Goal: Information Seeking & Learning: Learn about a topic

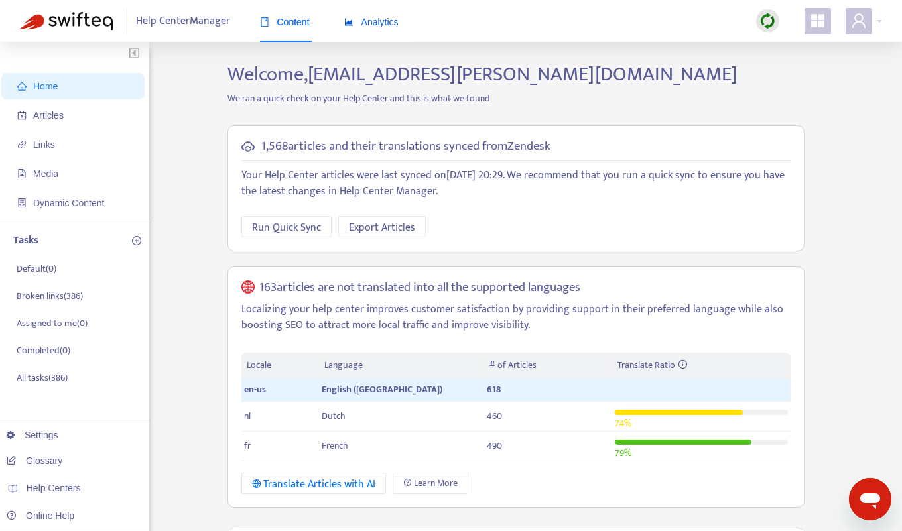
click at [381, 29] on div "Analytics" at bounding box center [371, 22] width 54 height 15
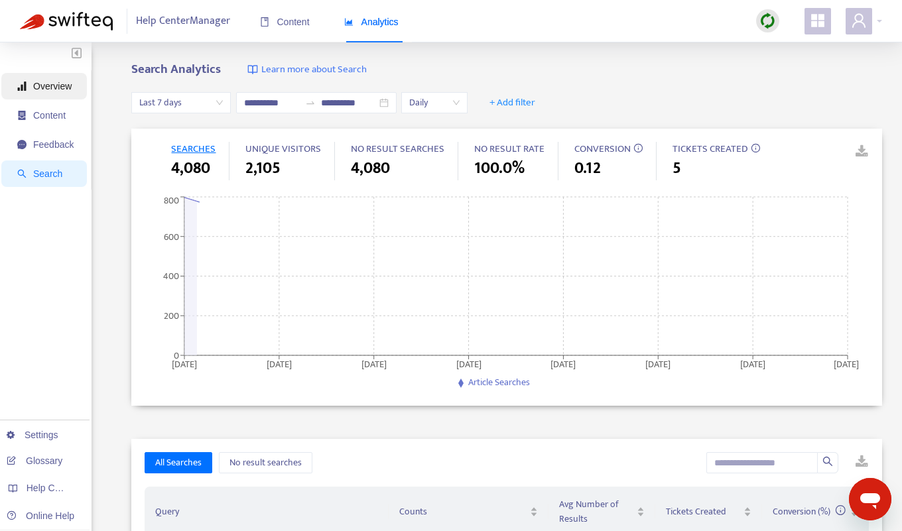
click at [48, 90] on span "Overview" at bounding box center [52, 86] width 38 height 11
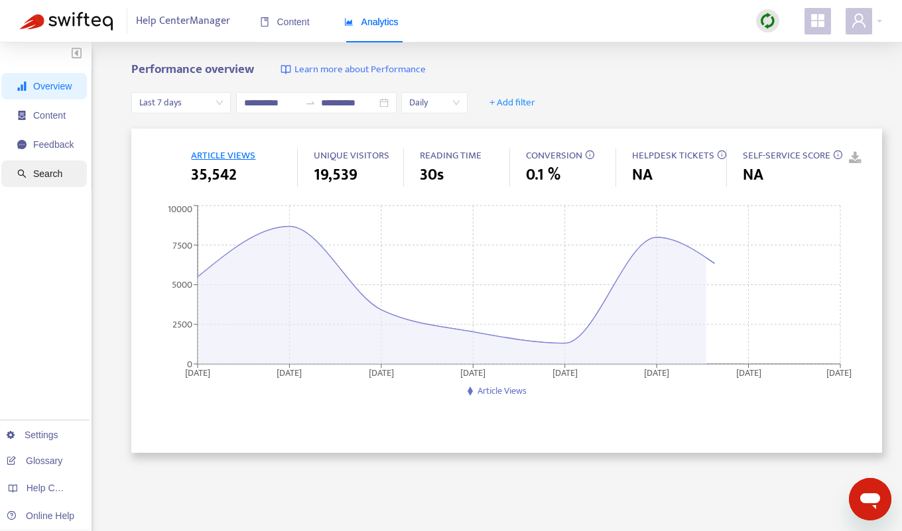
click at [65, 174] on span "Search" at bounding box center [45, 173] width 56 height 27
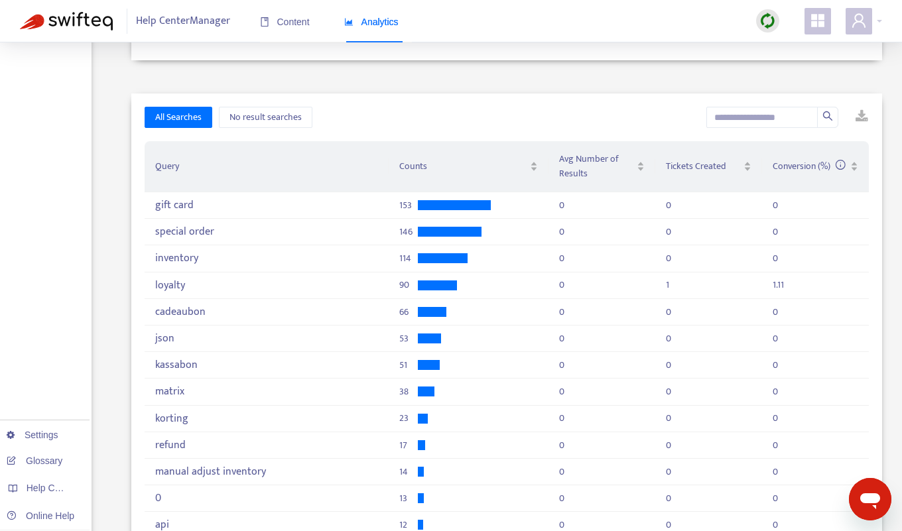
scroll to position [348, 0]
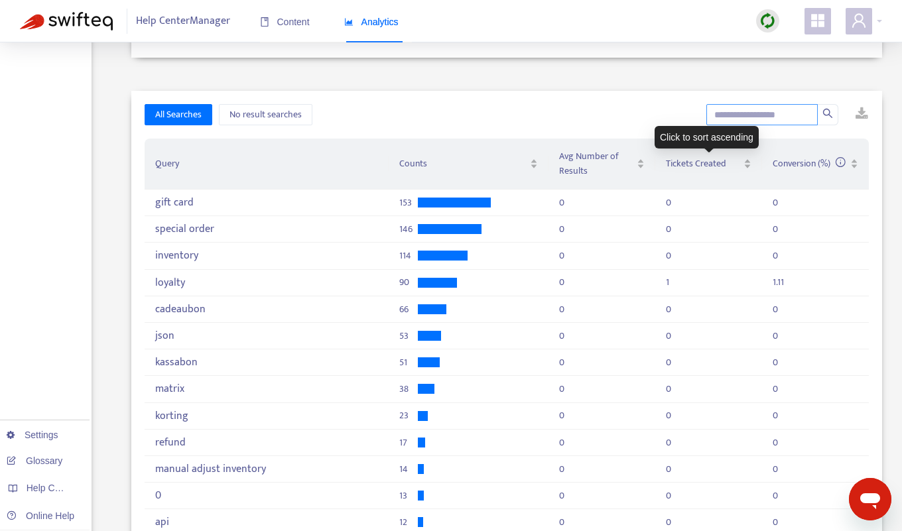
click at [728, 104] on input "text" at bounding box center [761, 114] width 111 height 21
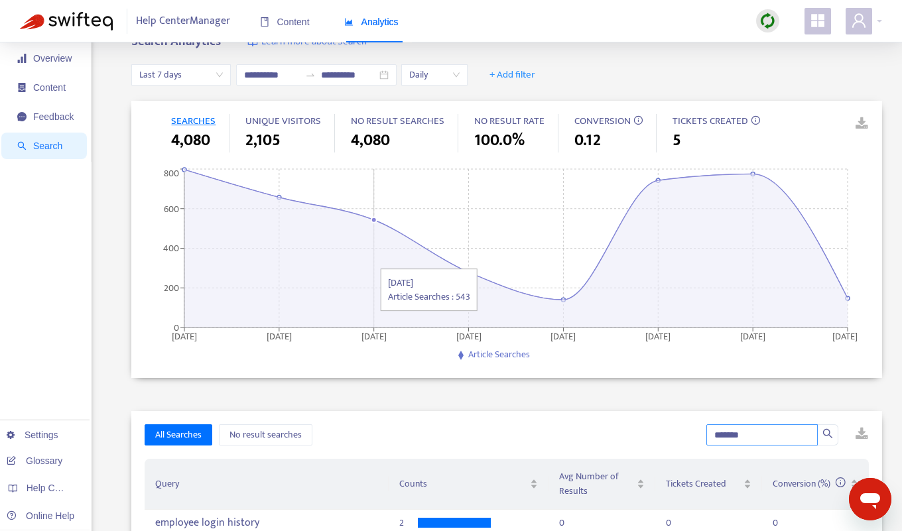
scroll to position [0, 0]
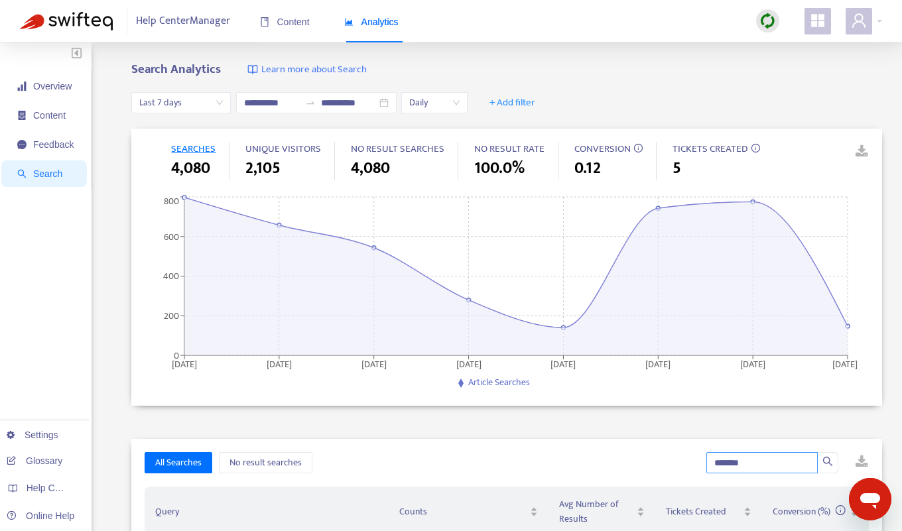
click at [227, 107] on div "Last 7 days" at bounding box center [180, 102] width 99 height 21
type input "*******"
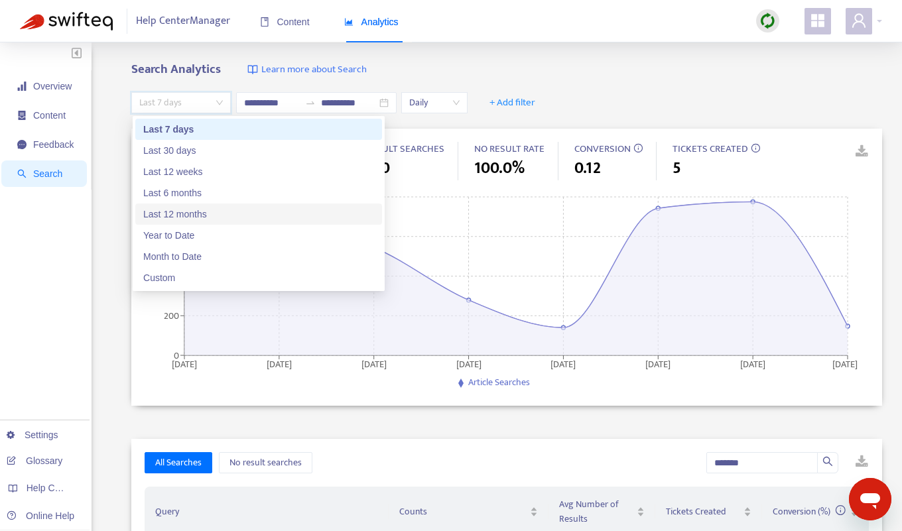
click at [207, 213] on div "Last 12 months" at bounding box center [258, 214] width 231 height 15
type input "**********"
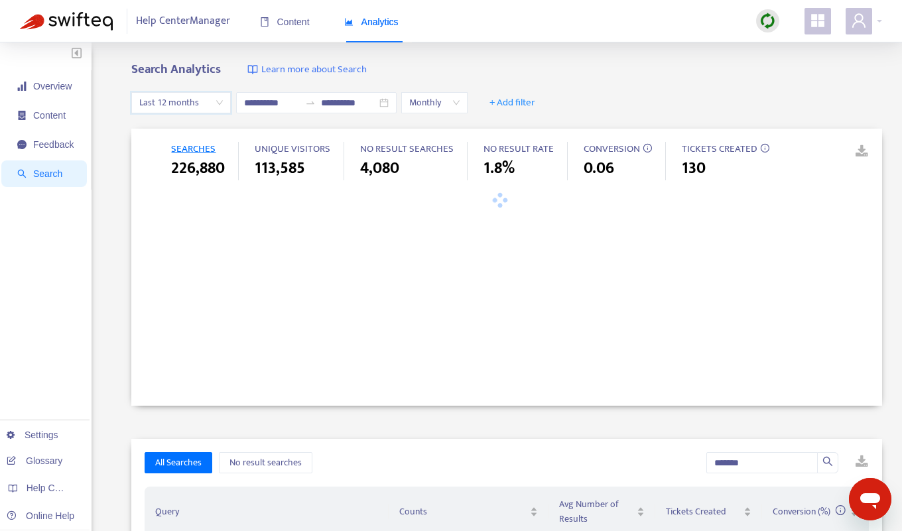
scroll to position [341, 0]
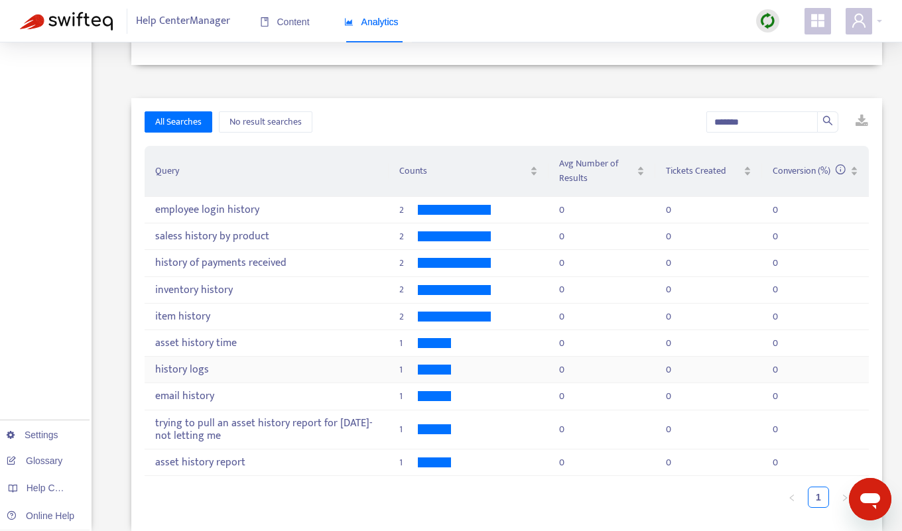
click at [240, 369] on div "history logs" at bounding box center [266, 369] width 223 height 13
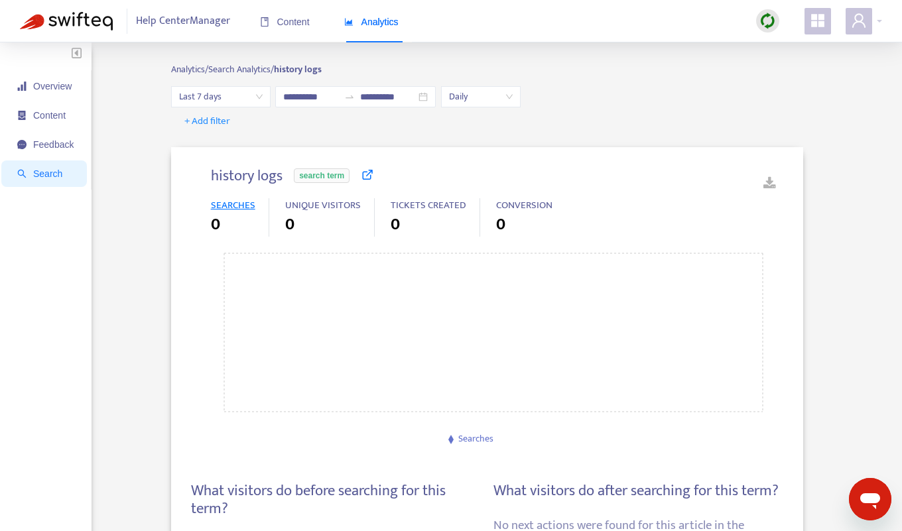
type input "**********"
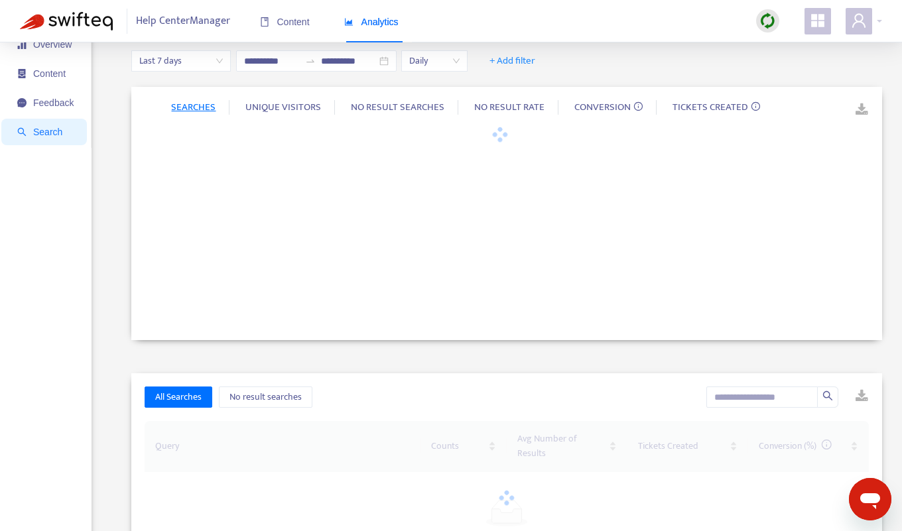
scroll to position [268, 0]
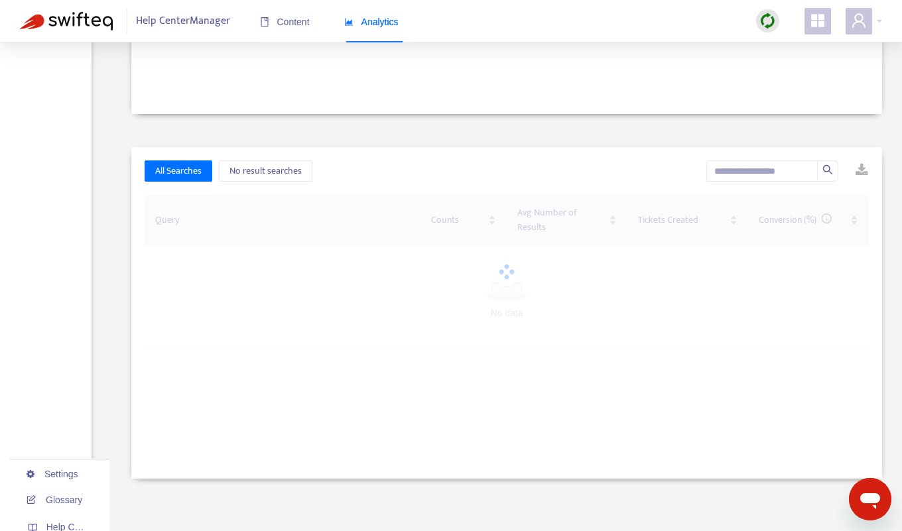
type input "**********"
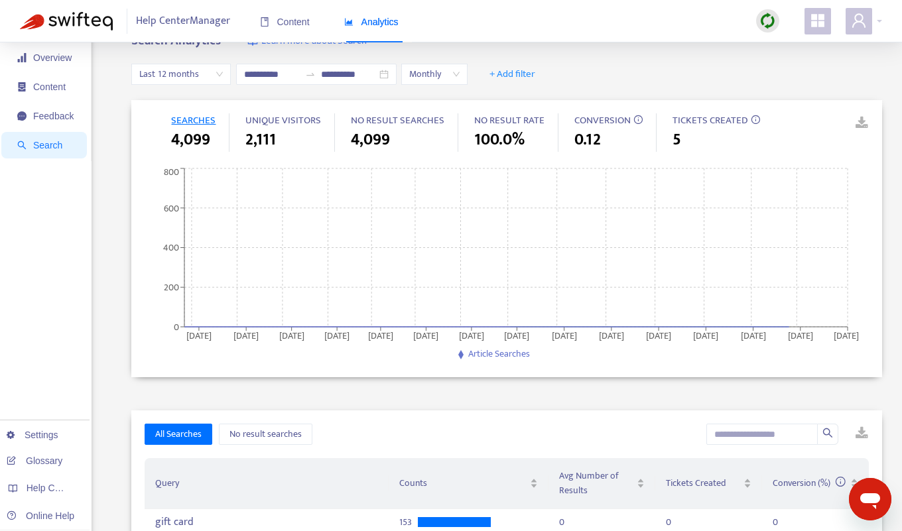
scroll to position [0, 0]
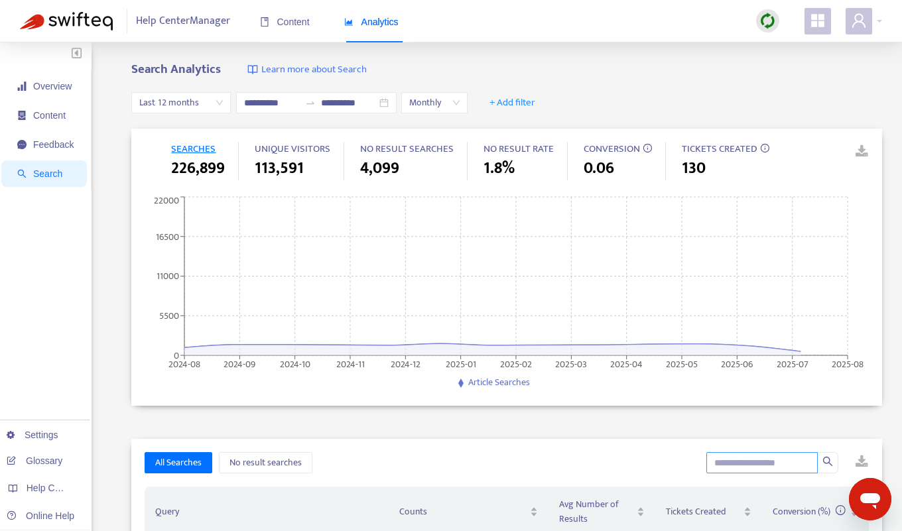
click at [741, 458] on input "text" at bounding box center [761, 462] width 111 height 21
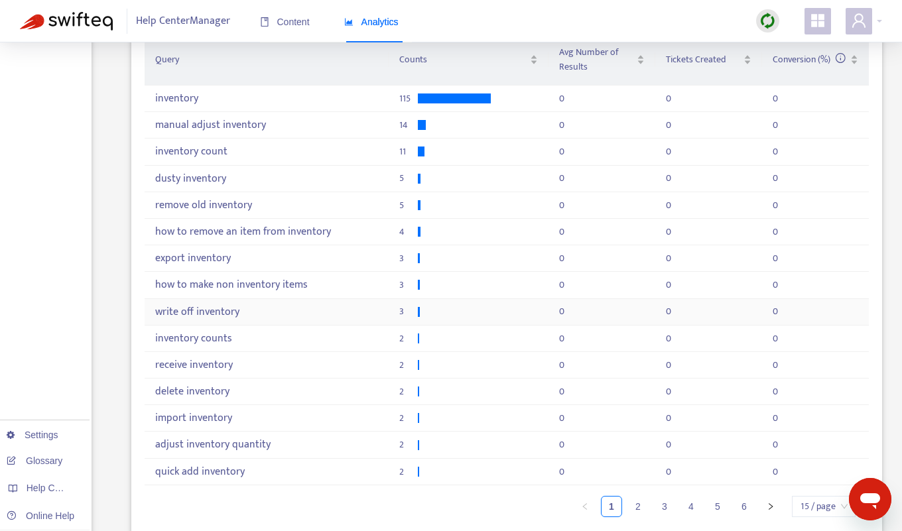
scroll to position [461, 0]
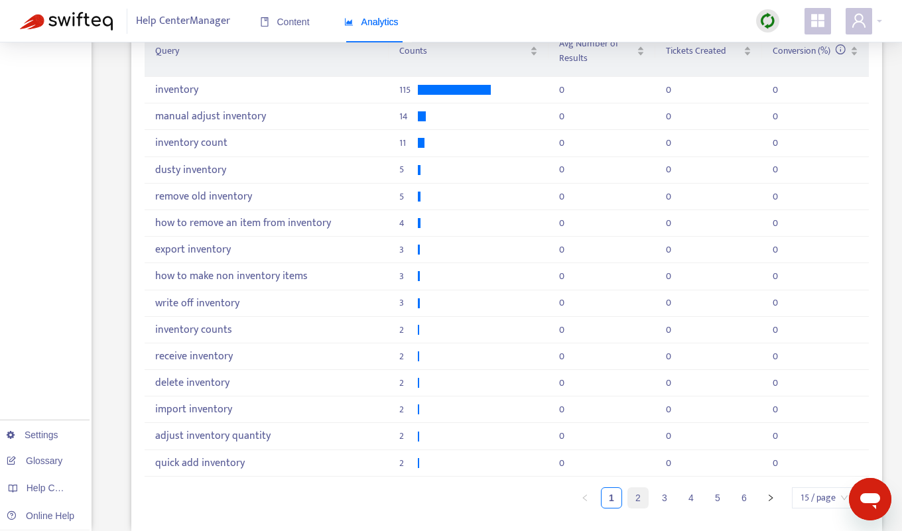
click at [645, 497] on link "2" at bounding box center [638, 498] width 20 height 20
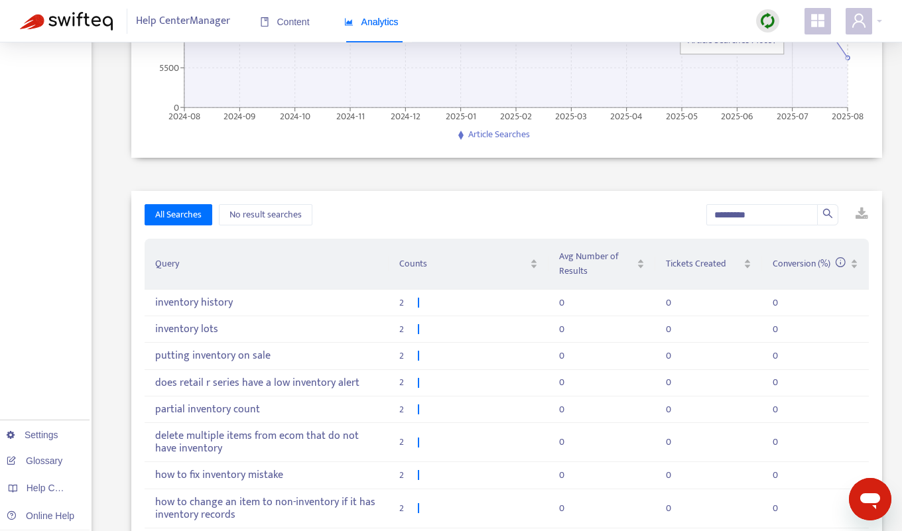
scroll to position [176, 0]
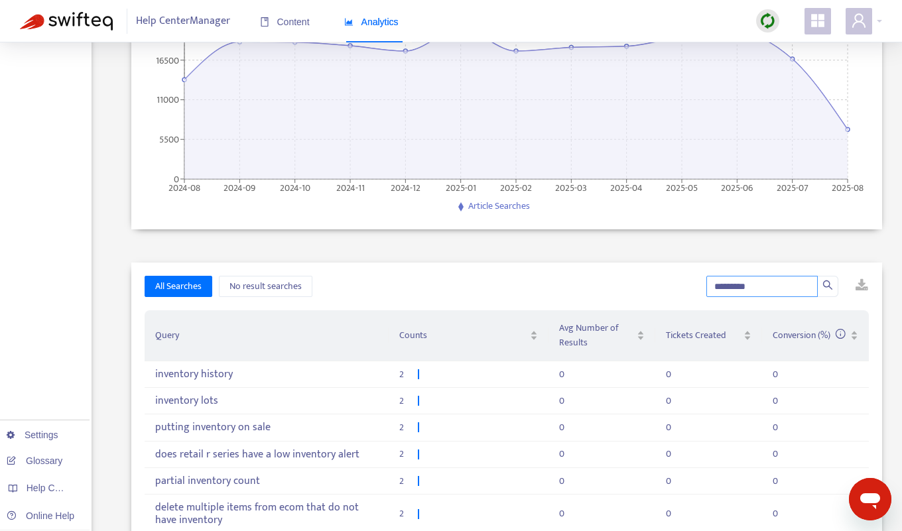
click at [783, 294] on input "*********" at bounding box center [761, 286] width 111 height 21
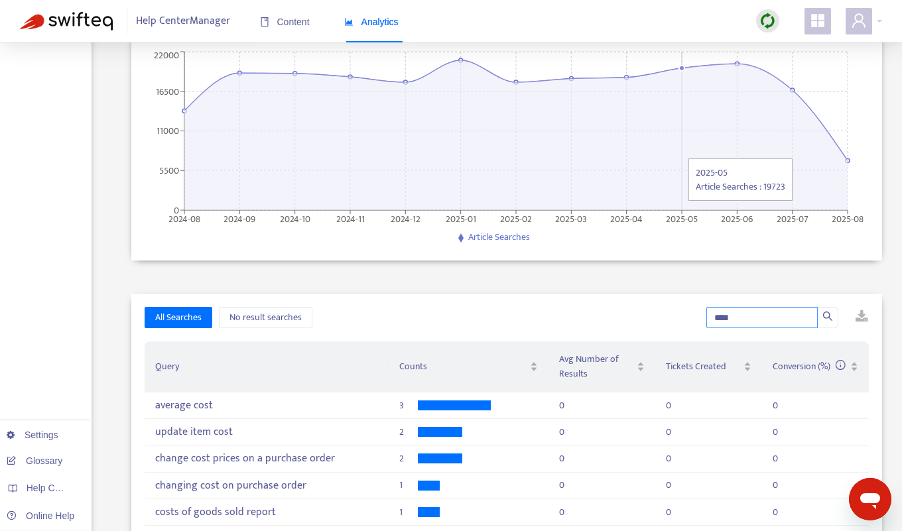
scroll to position [145, 0]
click at [727, 321] on input "****" at bounding box center [761, 318] width 111 height 21
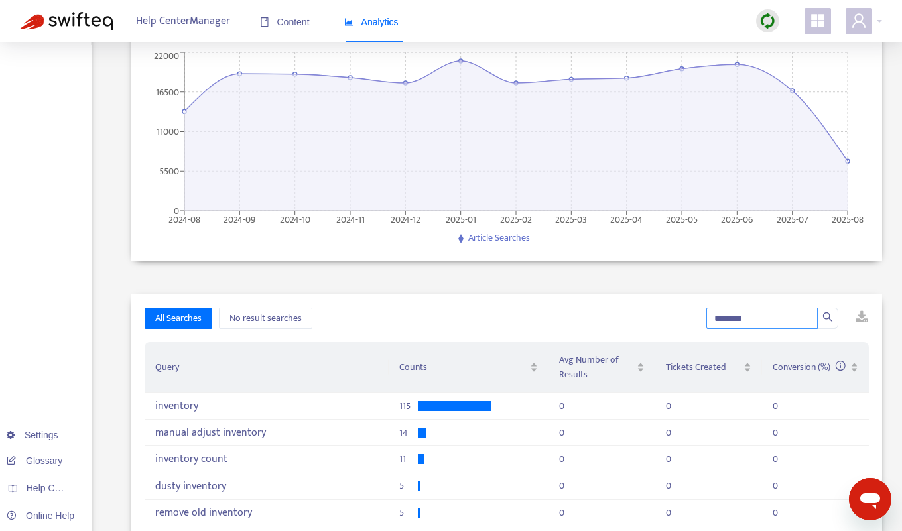
type input "*********"
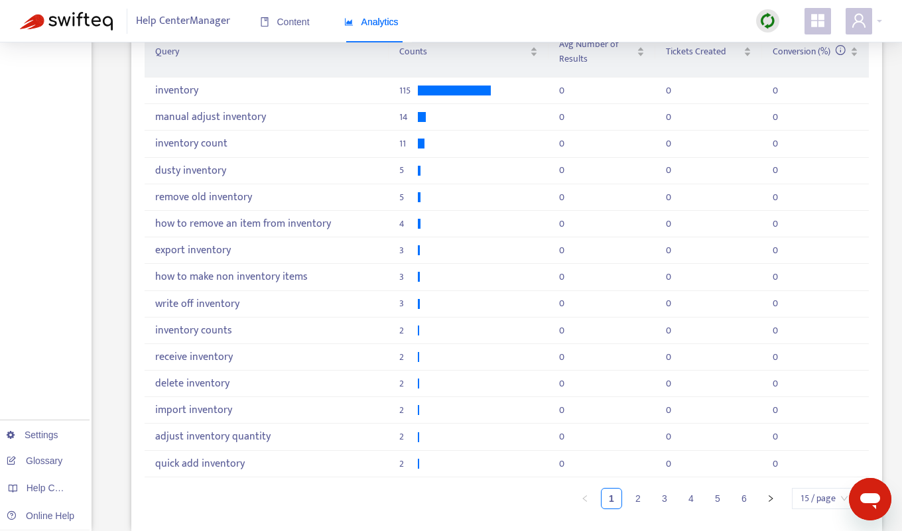
scroll to position [461, 0]
click at [688, 499] on link "4" at bounding box center [691, 498] width 20 height 20
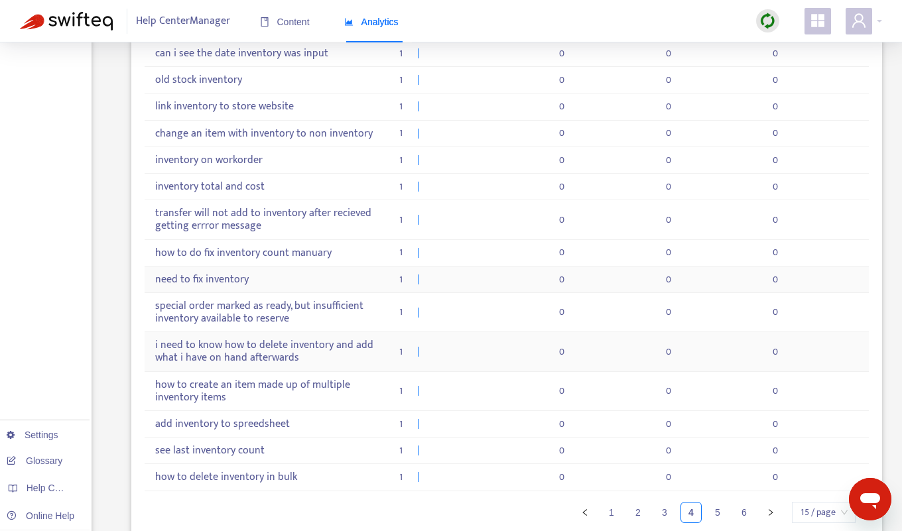
scroll to position [511, 0]
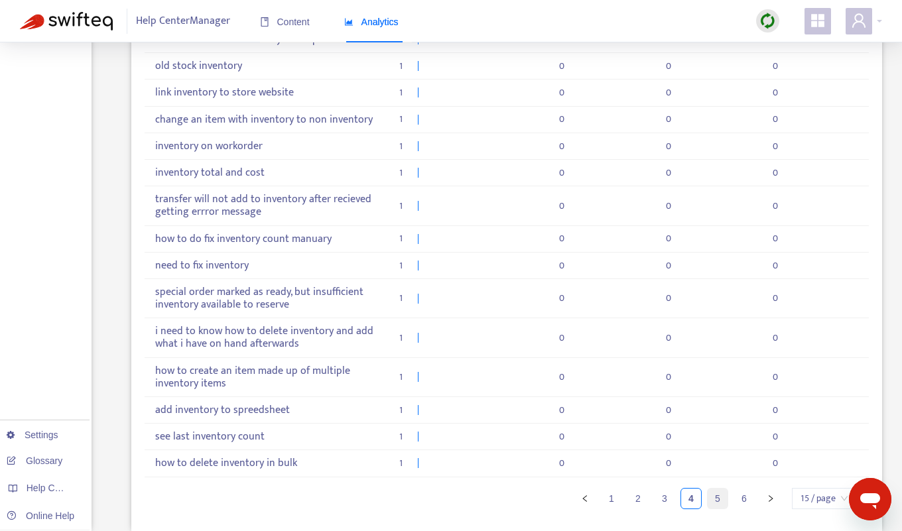
click at [723, 496] on link "5" at bounding box center [718, 499] width 20 height 20
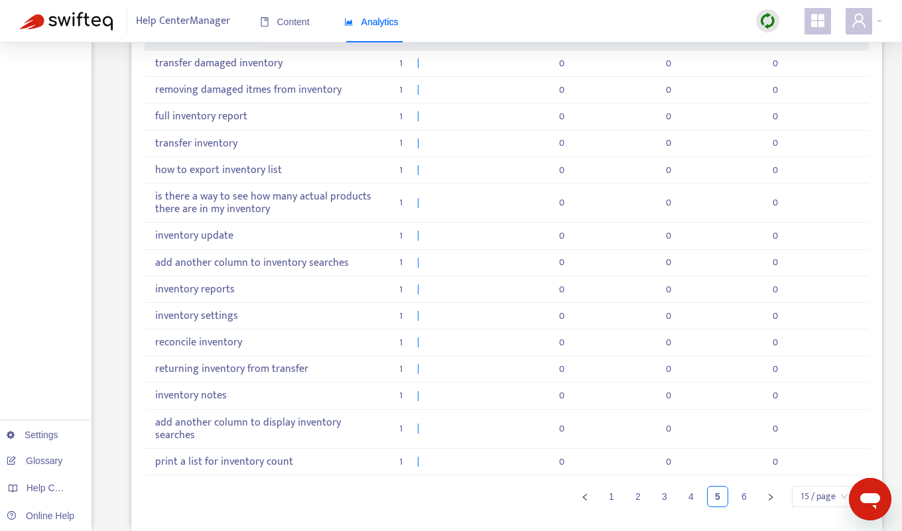
scroll to position [473, 0]
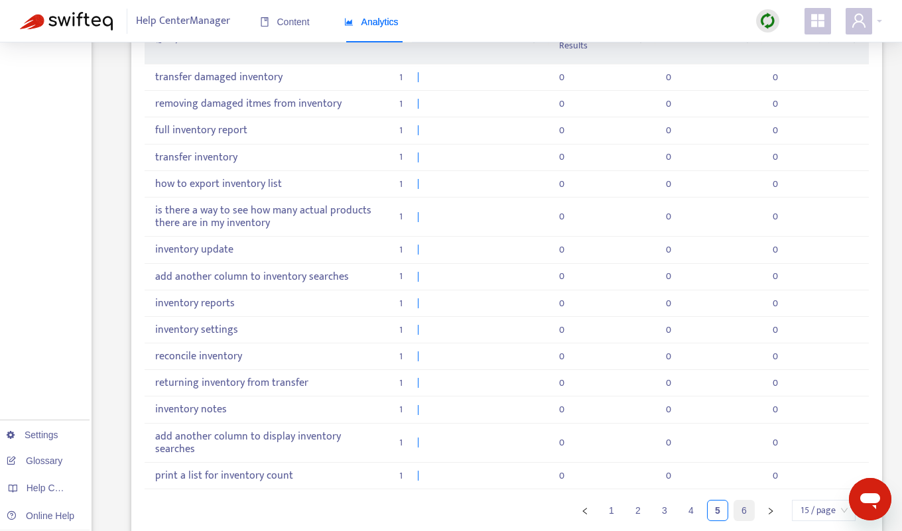
click at [740, 501] on link "6" at bounding box center [744, 511] width 20 height 20
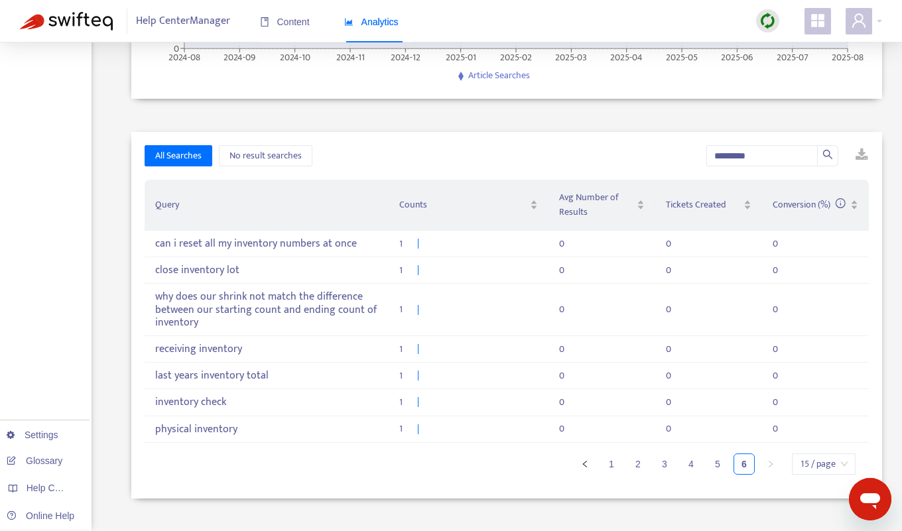
scroll to position [306, 0]
click at [613, 458] on link "1" at bounding box center [611, 465] width 20 height 20
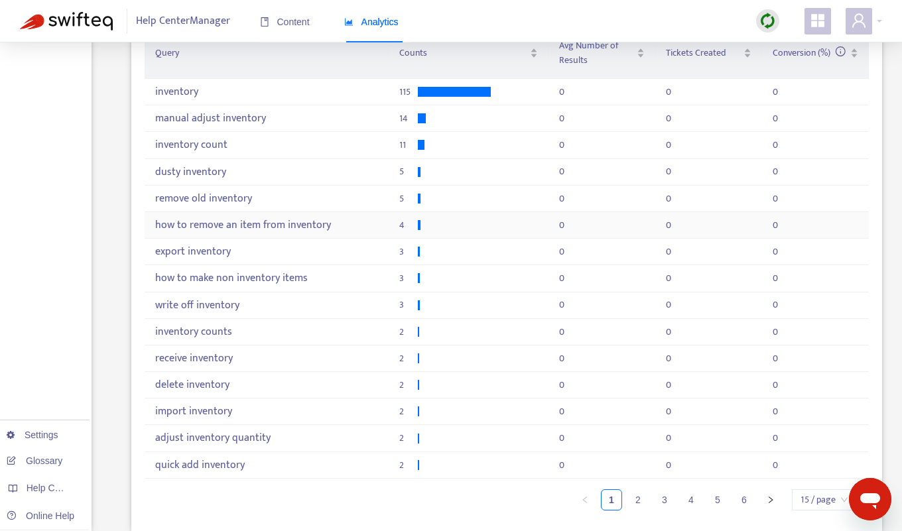
scroll to position [461, 0]
click at [631, 490] on link "2" at bounding box center [638, 498] width 20 height 20
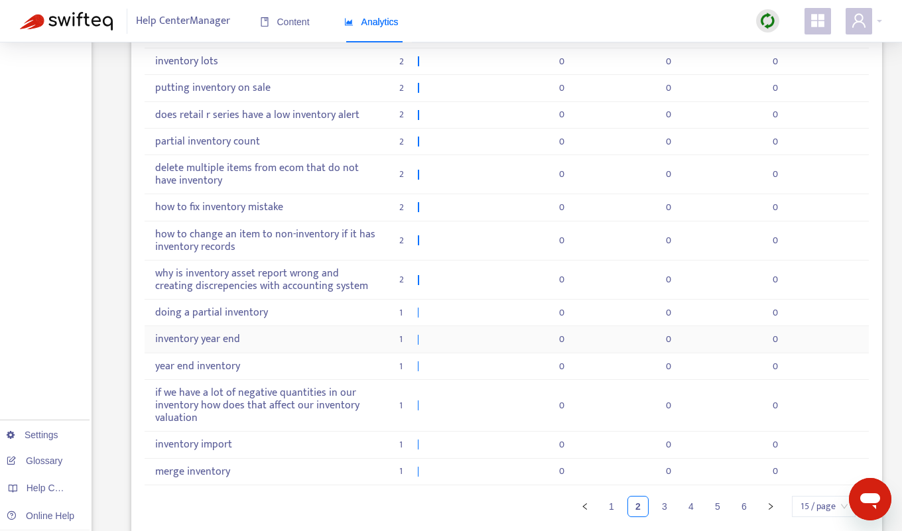
scroll to position [525, 0]
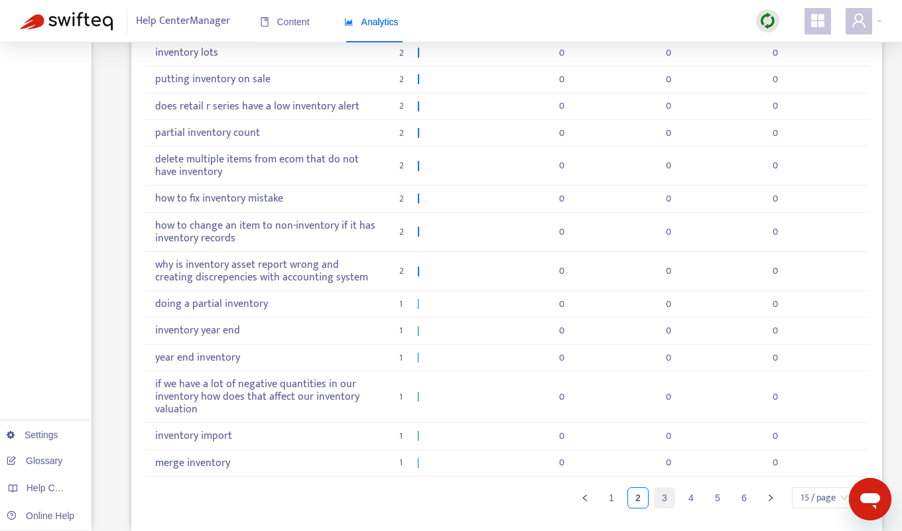
click at [665, 494] on link "3" at bounding box center [665, 498] width 20 height 20
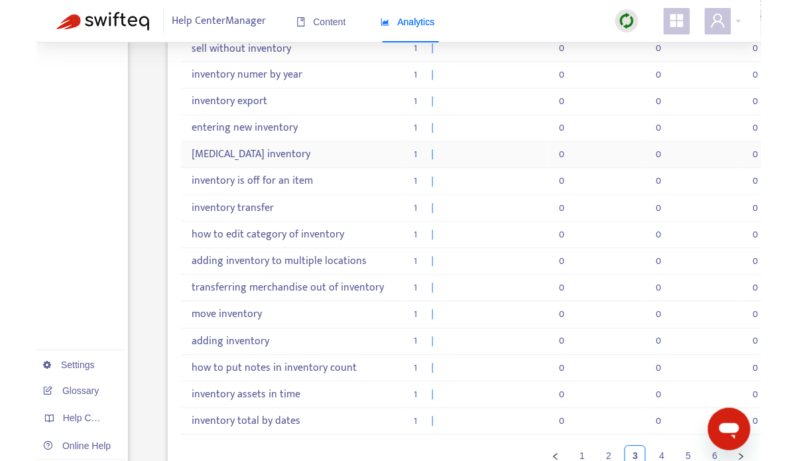
scroll to position [531, 0]
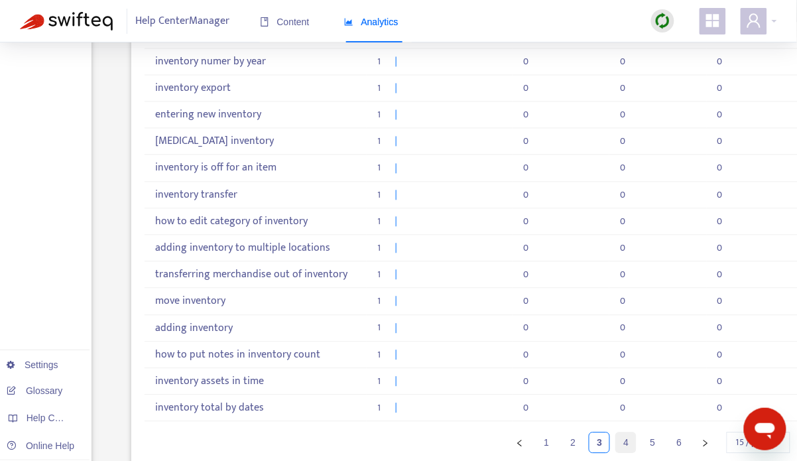
click at [628, 433] on link "4" at bounding box center [626, 443] width 20 height 20
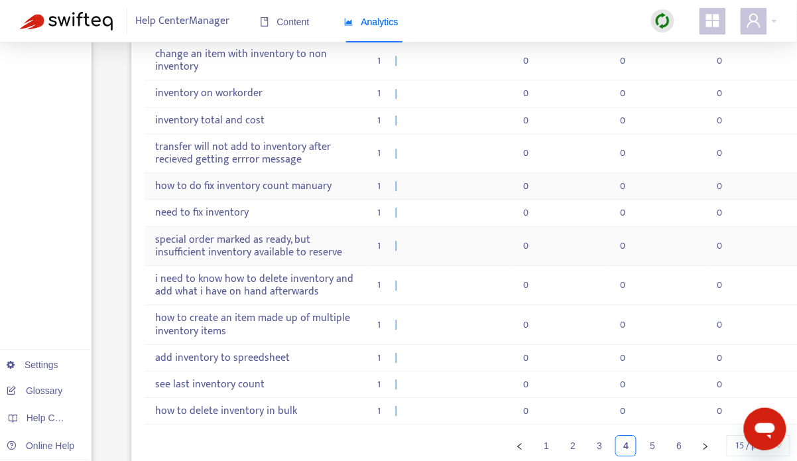
scroll to position [594, 0]
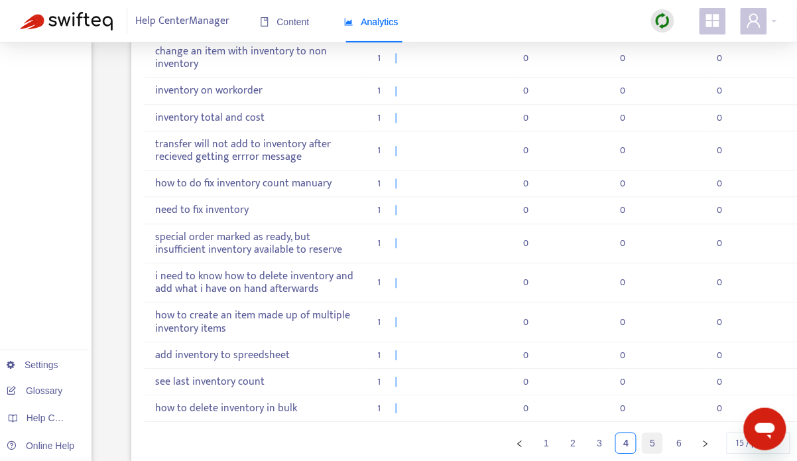
click at [655, 433] on link "5" at bounding box center [653, 443] width 20 height 20
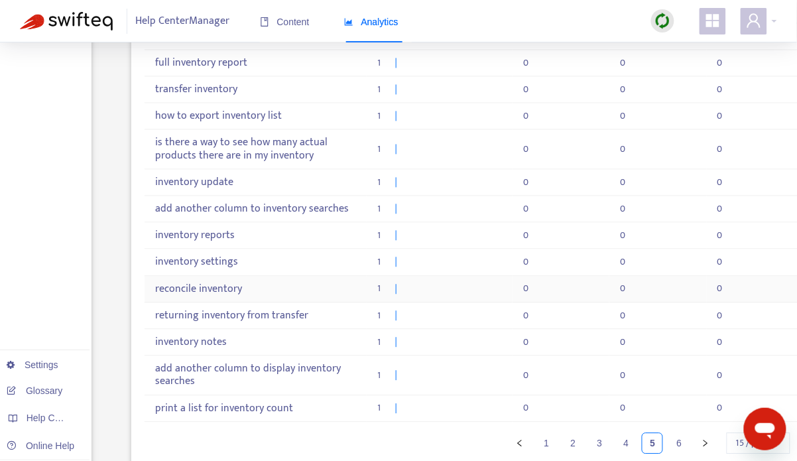
scroll to position [556, 0]
click at [681, 433] on link "6" at bounding box center [679, 443] width 20 height 20
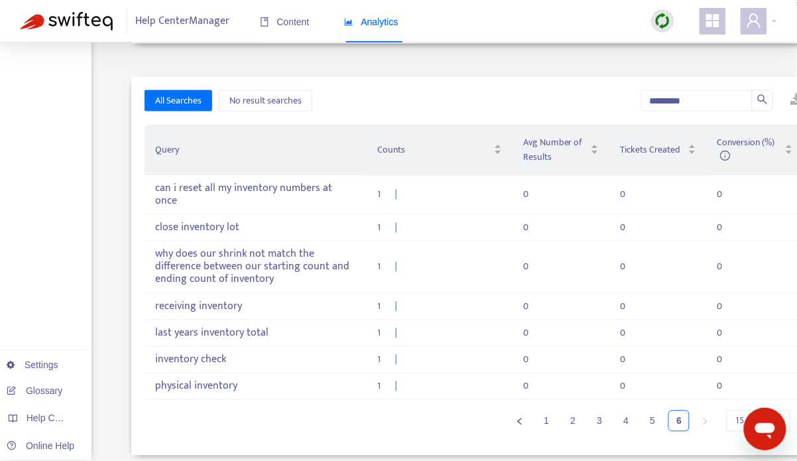
scroll to position [377, 0]
click at [581, 412] on link "2" at bounding box center [573, 422] width 20 height 20
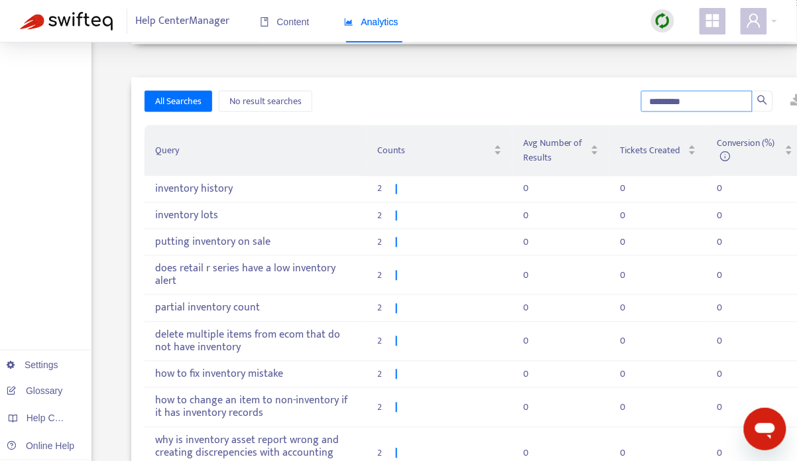
click at [678, 91] on input "*********" at bounding box center [696, 101] width 111 height 21
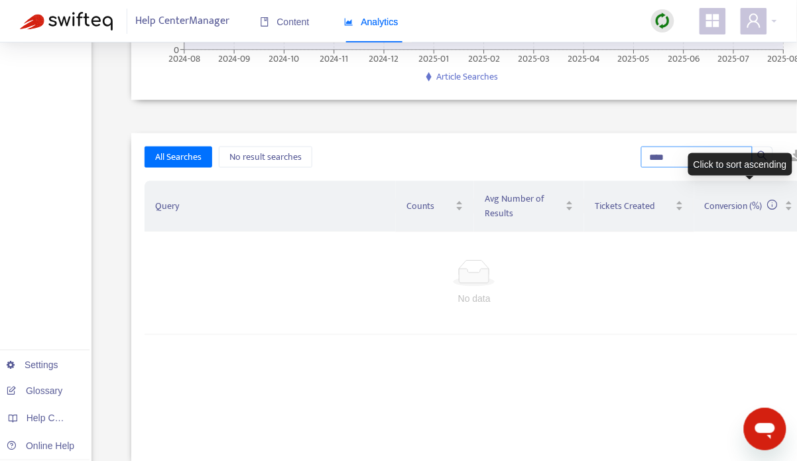
scroll to position [322, 0]
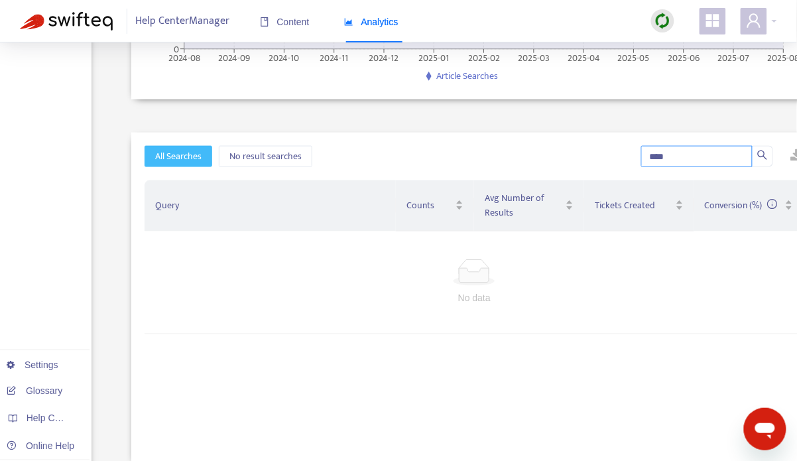
type input "****"
click at [190, 149] on span "All Searches" at bounding box center [178, 156] width 46 height 15
click at [672, 146] on input "****" at bounding box center [696, 156] width 111 height 21
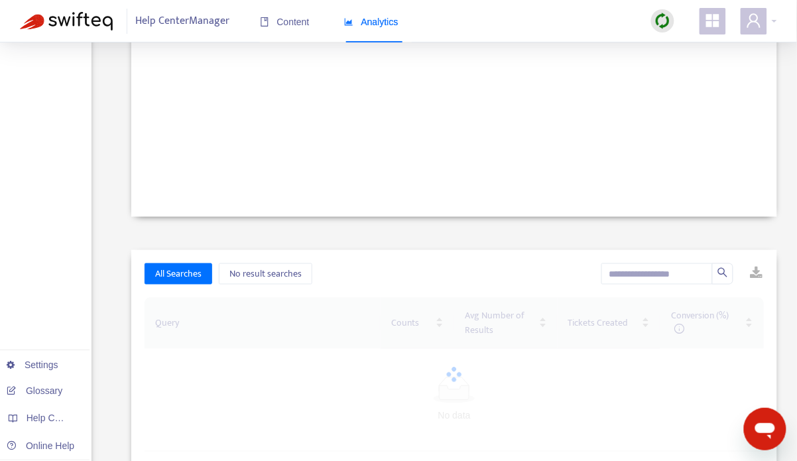
scroll to position [227, 0]
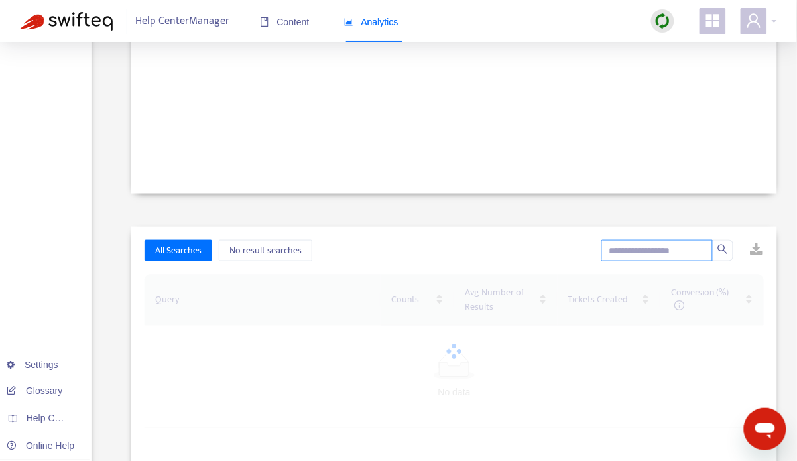
click at [637, 245] on input "text" at bounding box center [656, 250] width 111 height 21
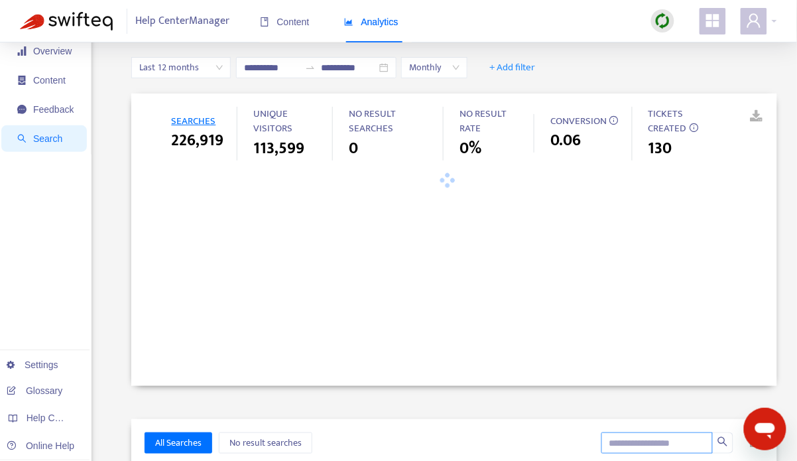
scroll to position [0, 0]
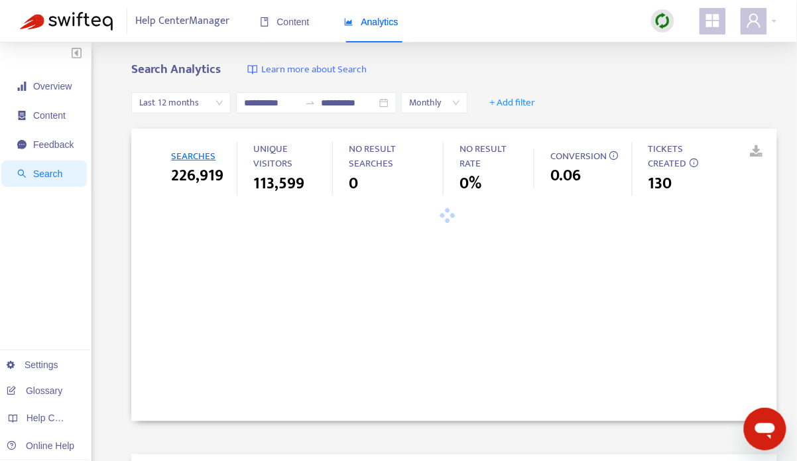
click at [207, 109] on span "Last 12 months" at bounding box center [181, 103] width 84 height 20
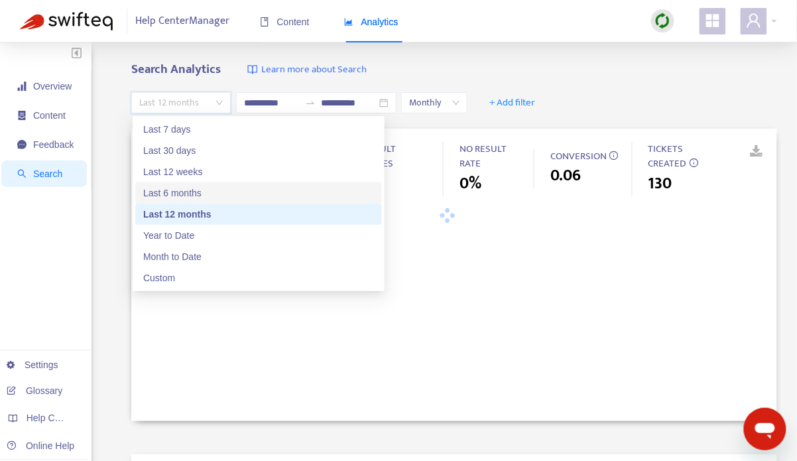
click at [195, 191] on div "Last 6 months" at bounding box center [258, 193] width 231 height 15
type input "**********"
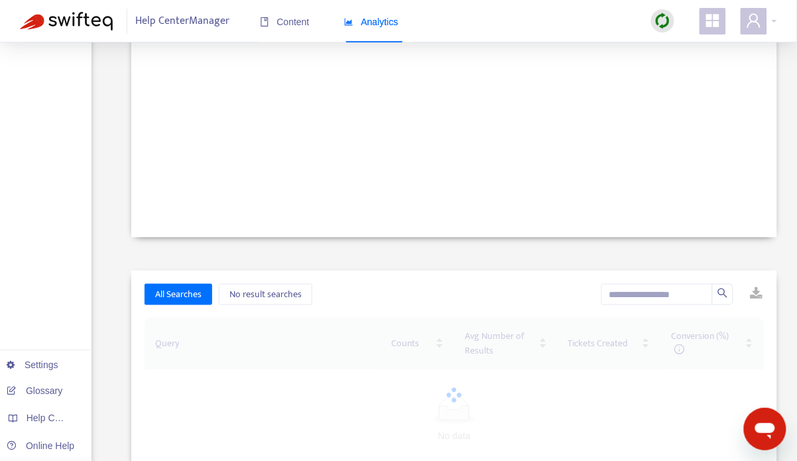
scroll to position [190, 0]
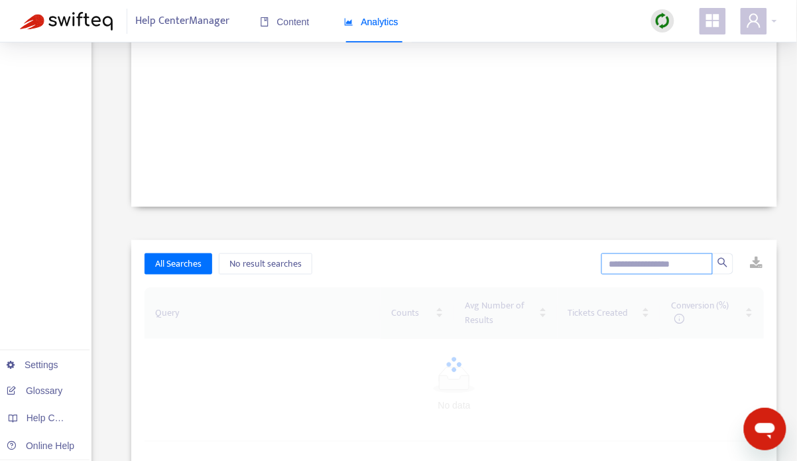
click at [663, 268] on input "text" at bounding box center [656, 263] width 111 height 21
click at [725, 264] on icon "search" at bounding box center [722, 261] width 9 height 9
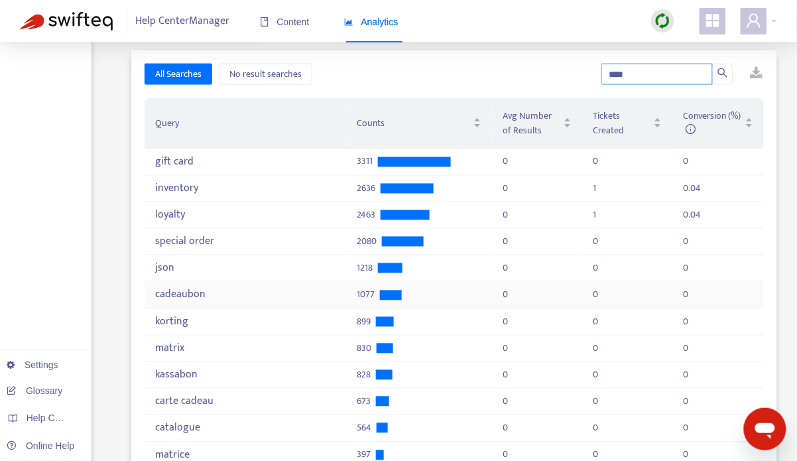
scroll to position [406, 0]
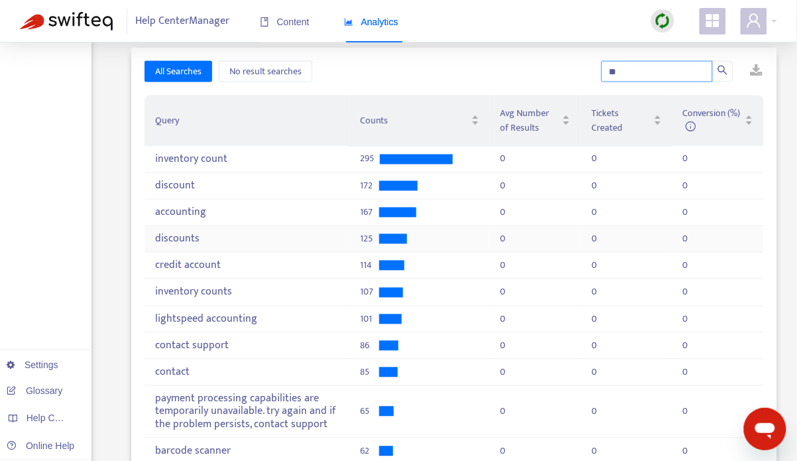
type input "*"
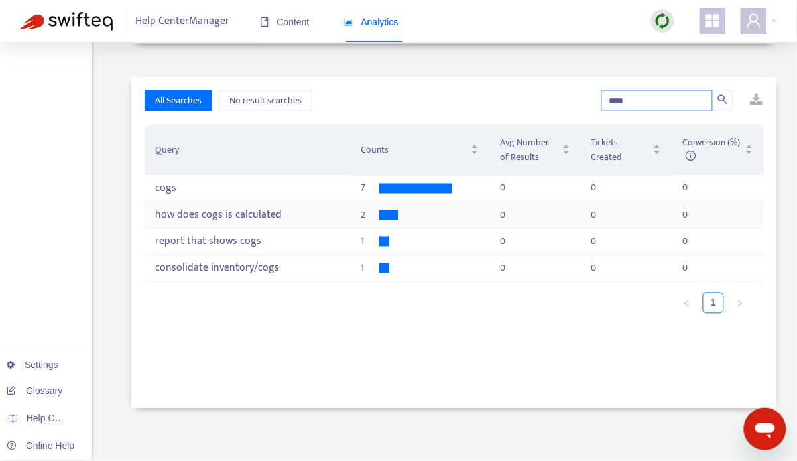
scroll to position [377, 0]
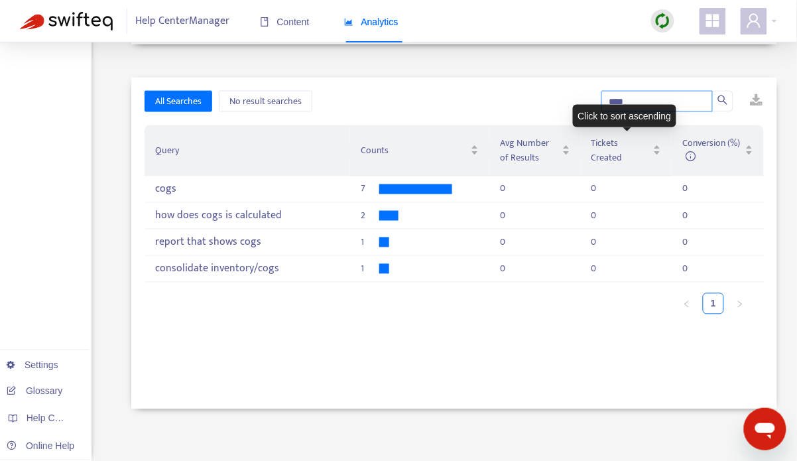
click at [623, 97] on input "****" at bounding box center [656, 101] width 111 height 21
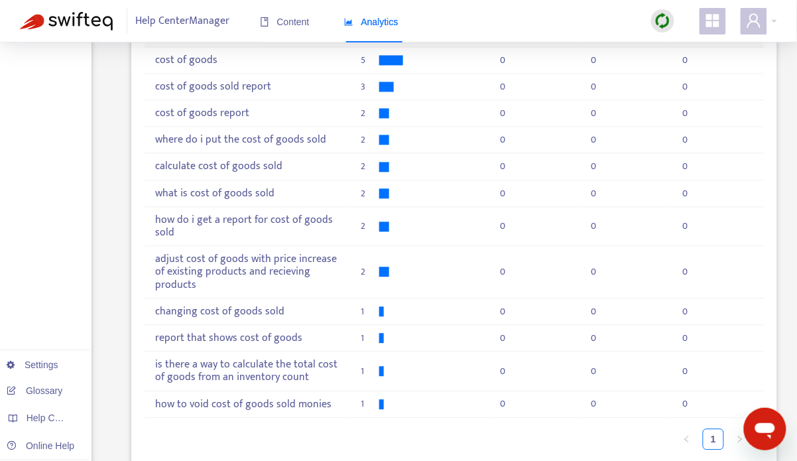
scroll to position [544, 0]
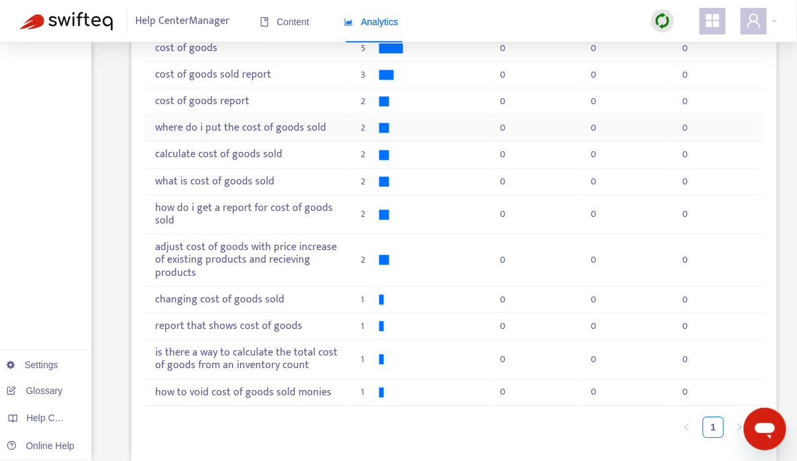
type input "**********"
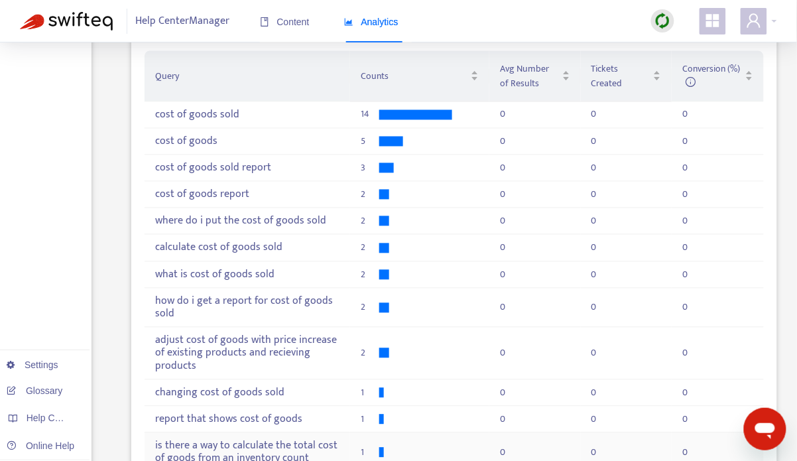
scroll to position [444, 0]
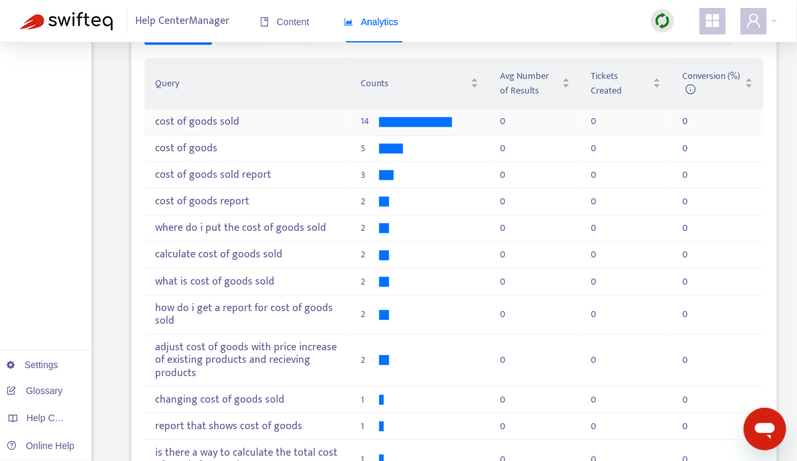
click at [227, 119] on div "cost of goods sold" at bounding box center [247, 122] width 184 height 13
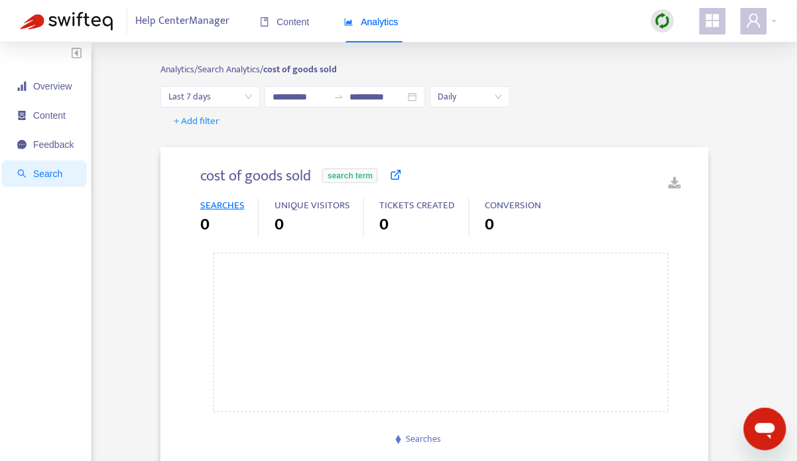
type input "**********"
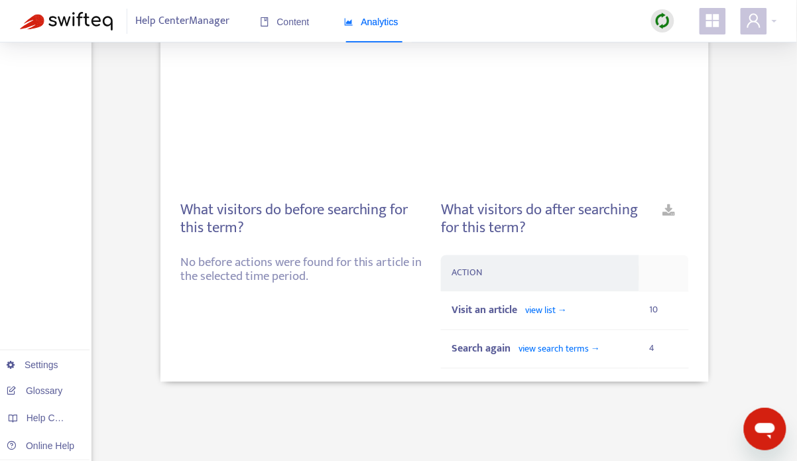
scroll to position [287, 0]
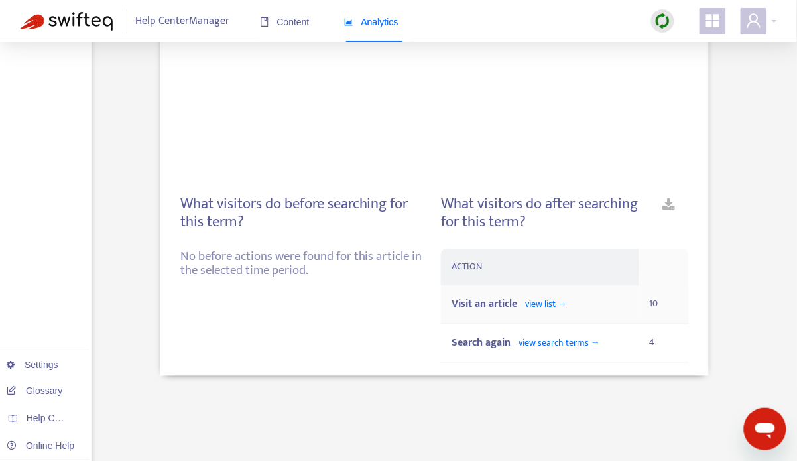
click at [572, 300] on div "Visit an article view list →" at bounding box center [540, 304] width 177 height 17
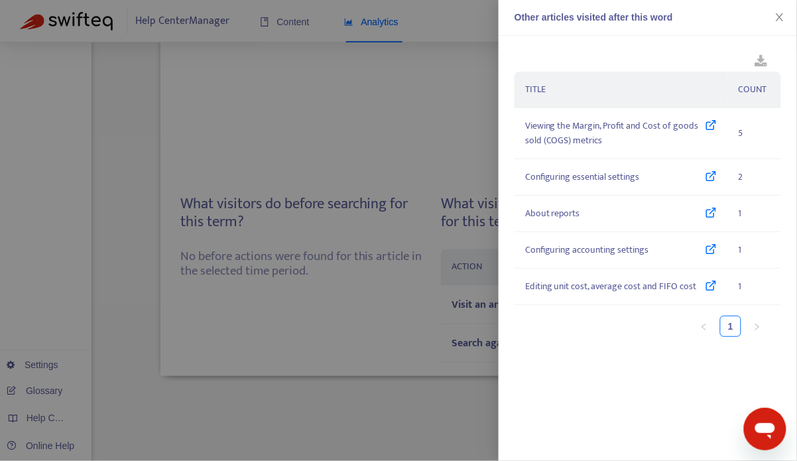
click at [314, 353] on div at bounding box center [398, 230] width 797 height 461
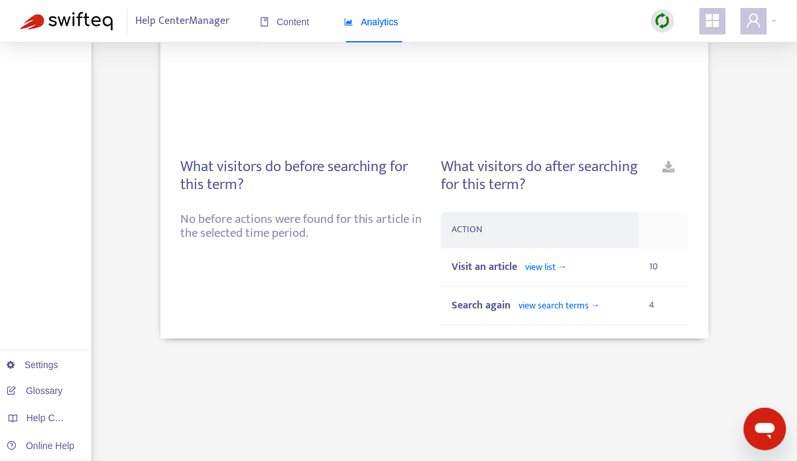
scroll to position [377, 0]
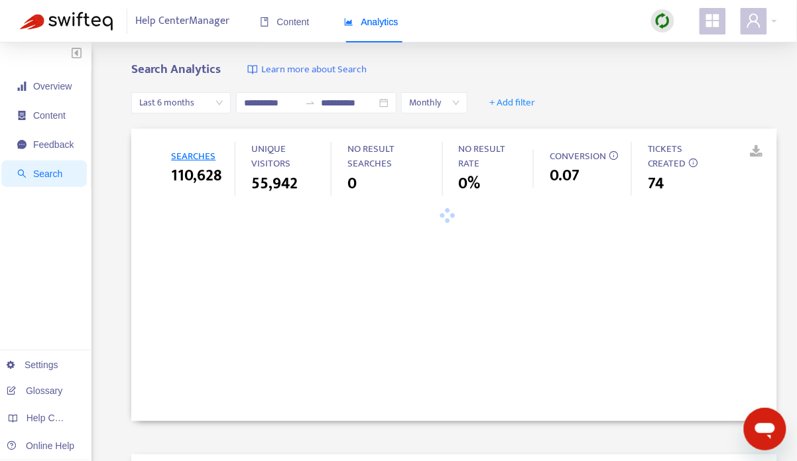
click at [202, 102] on span "Last 6 months" at bounding box center [181, 103] width 84 height 20
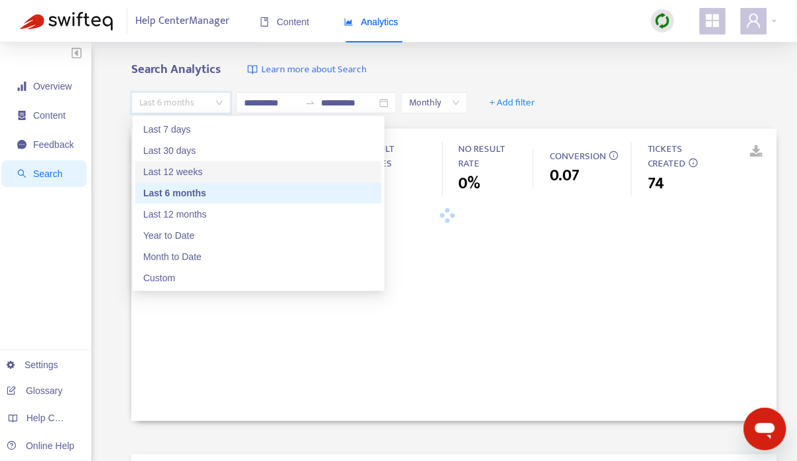
click at [200, 168] on div "Last 12 weeks" at bounding box center [258, 171] width 231 height 15
type input "**********"
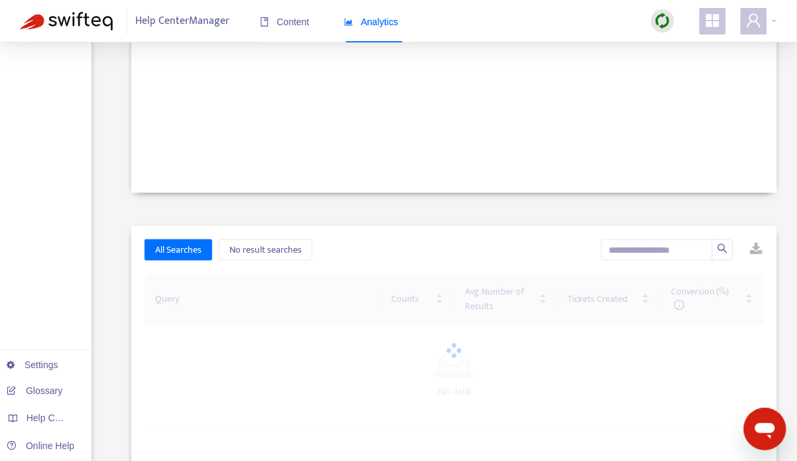
scroll to position [377, 0]
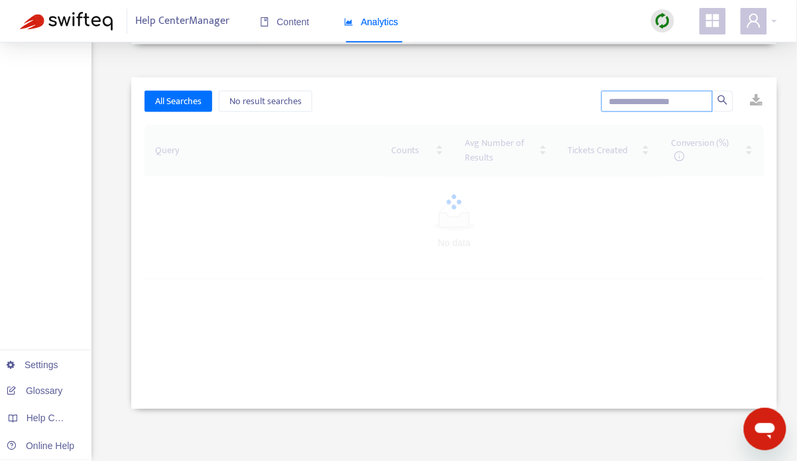
click at [639, 100] on input "text" at bounding box center [656, 101] width 111 height 21
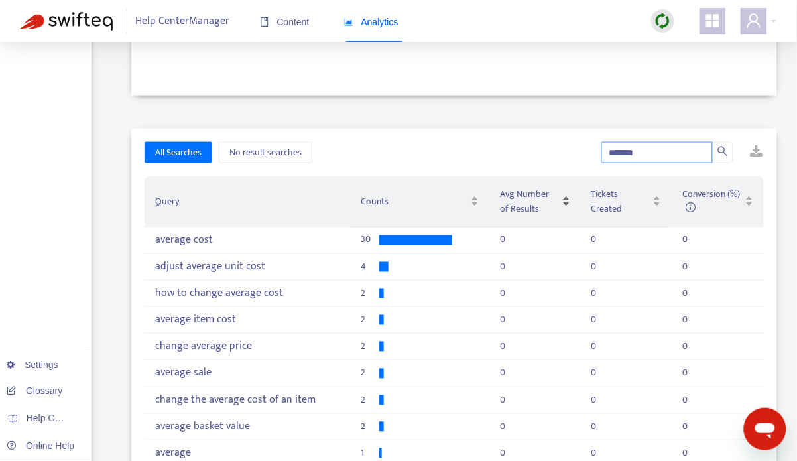
scroll to position [330, 0]
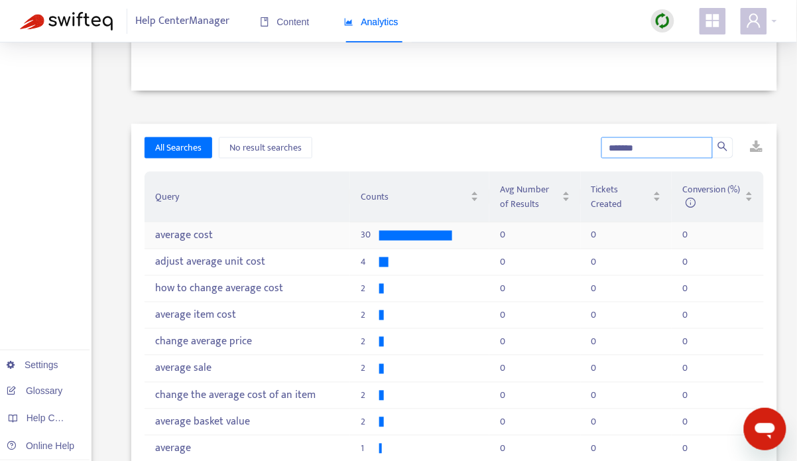
type input "*******"
click at [253, 235] on div "average cost" at bounding box center [247, 235] width 184 height 13
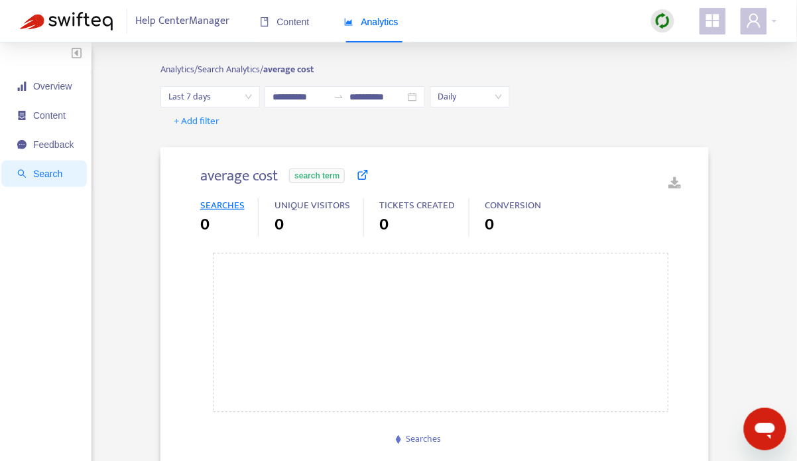
type input "**********"
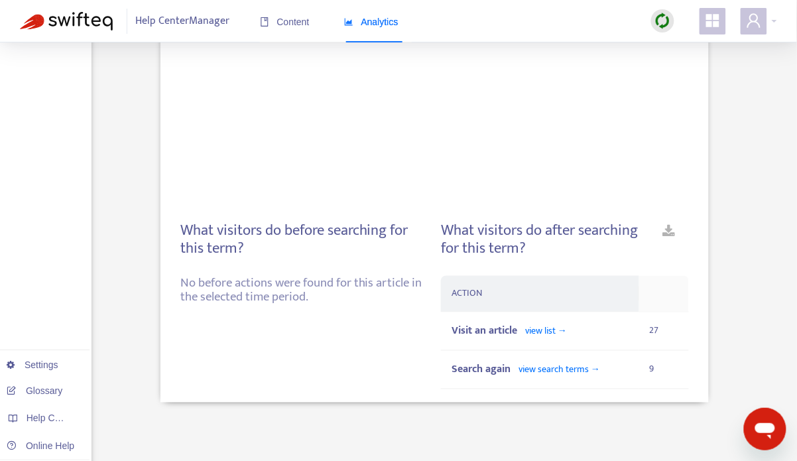
scroll to position [377, 0]
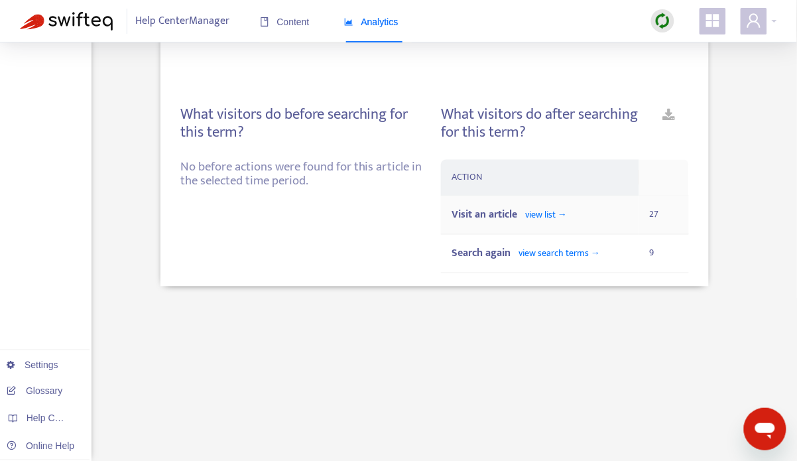
click at [558, 210] on span "view list →" at bounding box center [546, 215] width 42 height 15
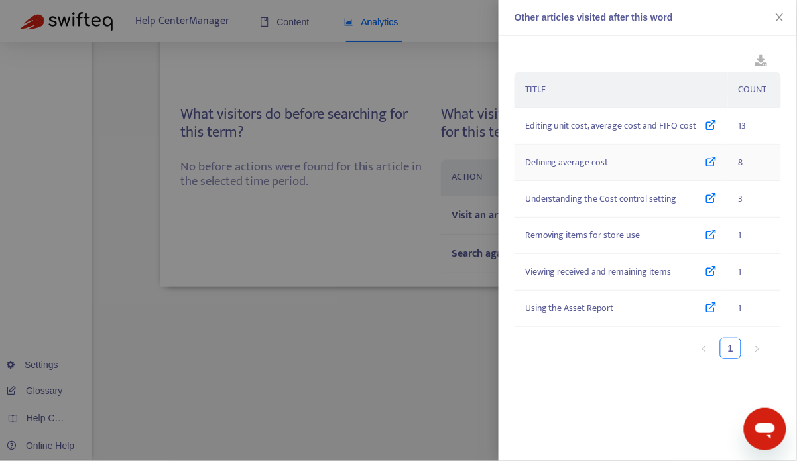
click at [712, 168] on icon at bounding box center [712, 162] width 12 height 15
click at [422, 246] on div at bounding box center [398, 230] width 797 height 461
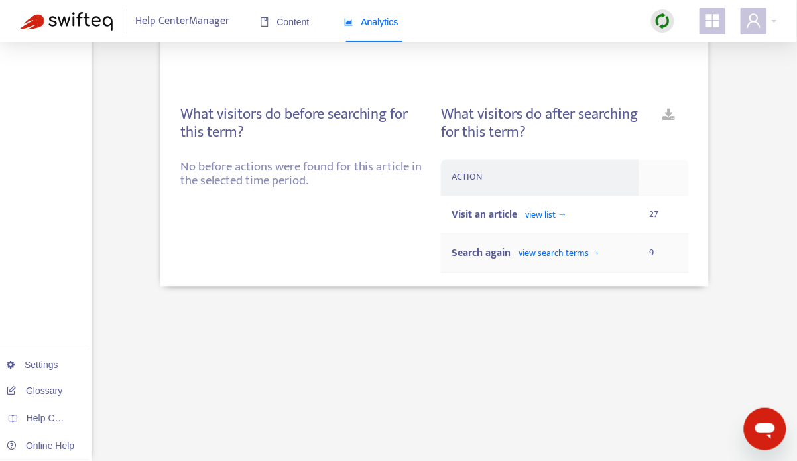
click at [538, 251] on span "view search terms →" at bounding box center [560, 253] width 82 height 15
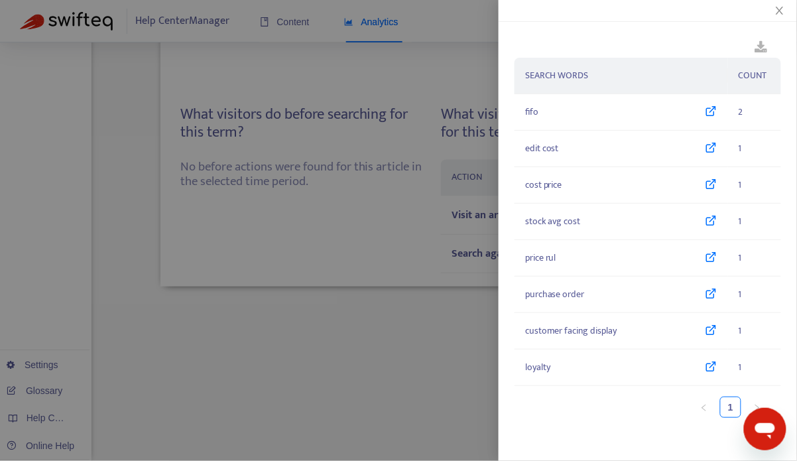
click at [380, 237] on div at bounding box center [398, 230] width 797 height 461
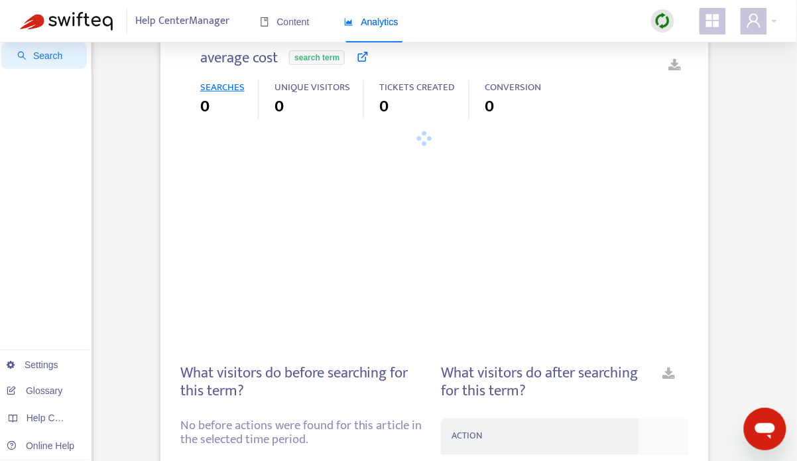
scroll to position [0, 0]
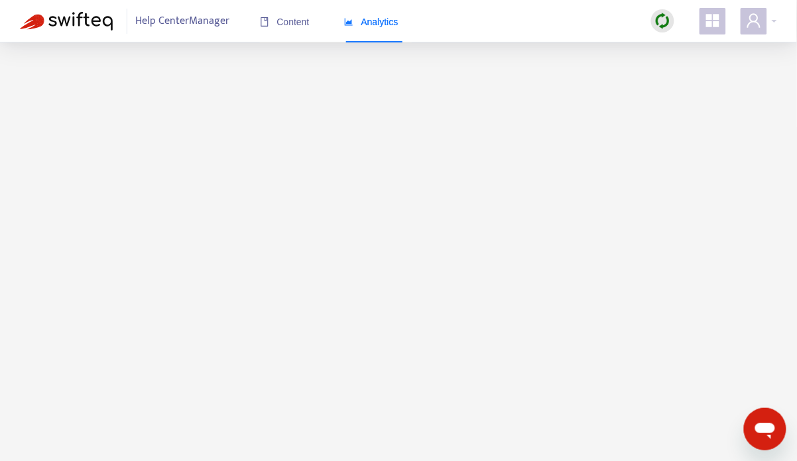
scroll to position [181, 0]
